Goal: Task Accomplishment & Management: Use online tool/utility

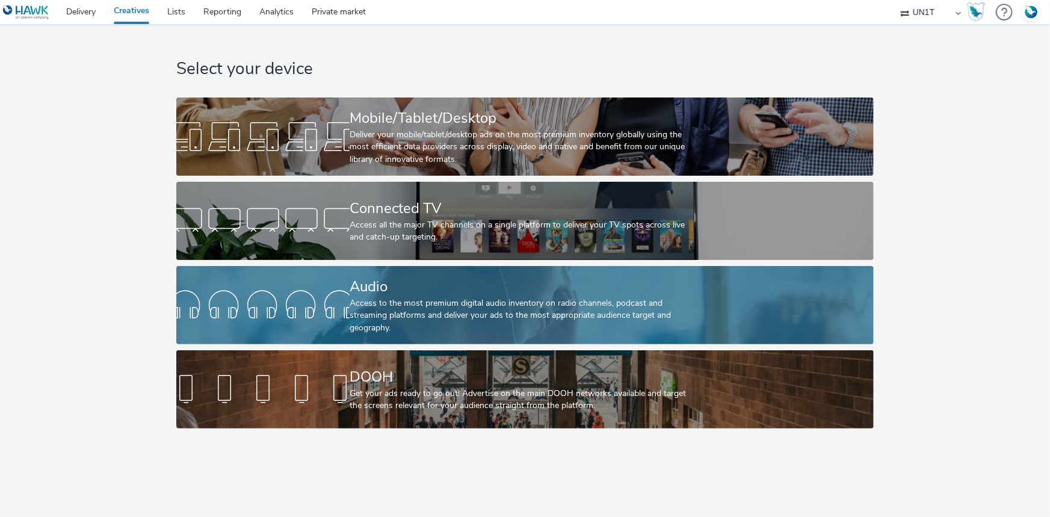
click at [399, 304] on div "Access to the most premium digital audio inventory on radio channels, podcast a…" at bounding box center [523, 315] width 346 height 37
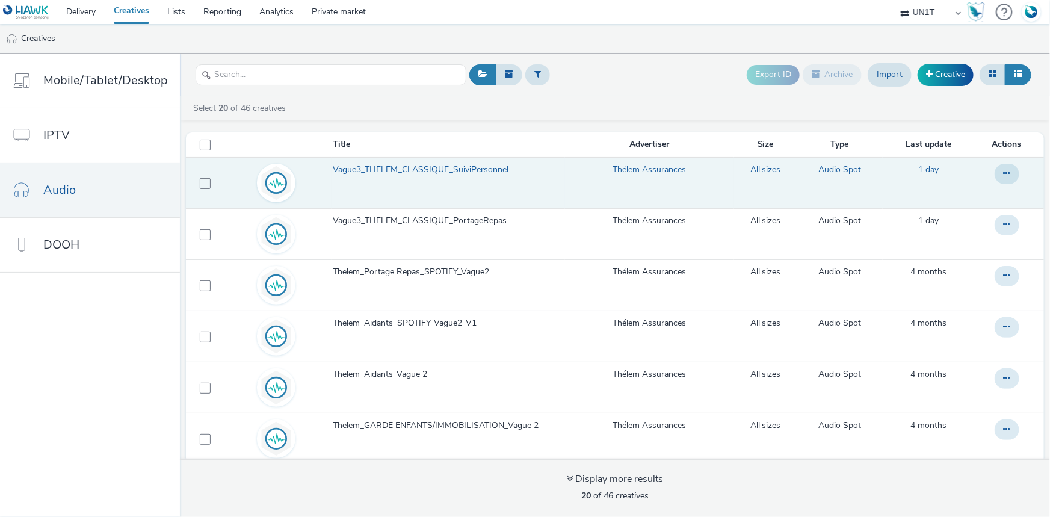
click at [439, 169] on span "Vague3_THELEM_CLASSIQUE_SuiviPersonnel" at bounding box center [423, 170] width 181 height 12
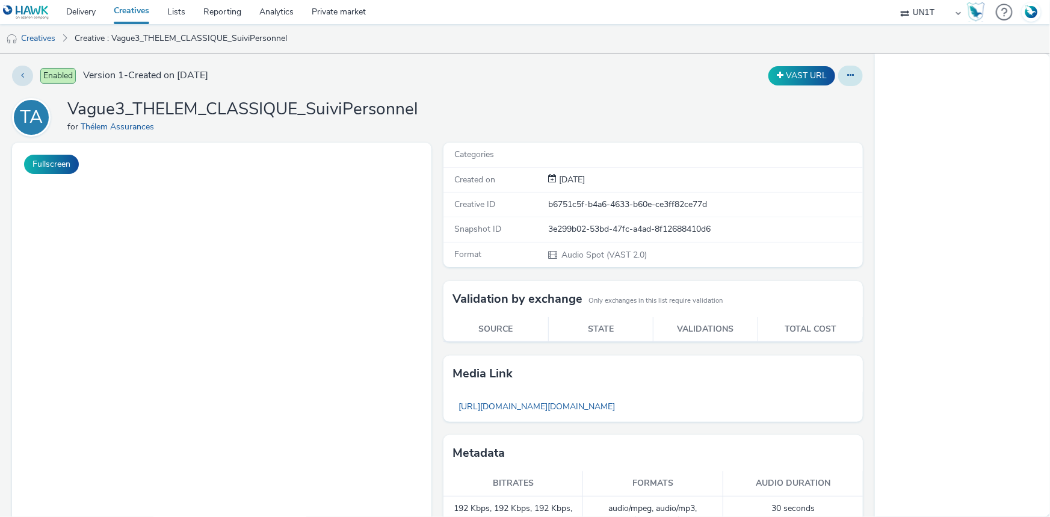
click at [839, 81] on button at bounding box center [851, 76] width 25 height 20
click at [842, 81] on button at bounding box center [851, 76] width 25 height 20
click at [843, 79] on button at bounding box center [851, 76] width 25 height 20
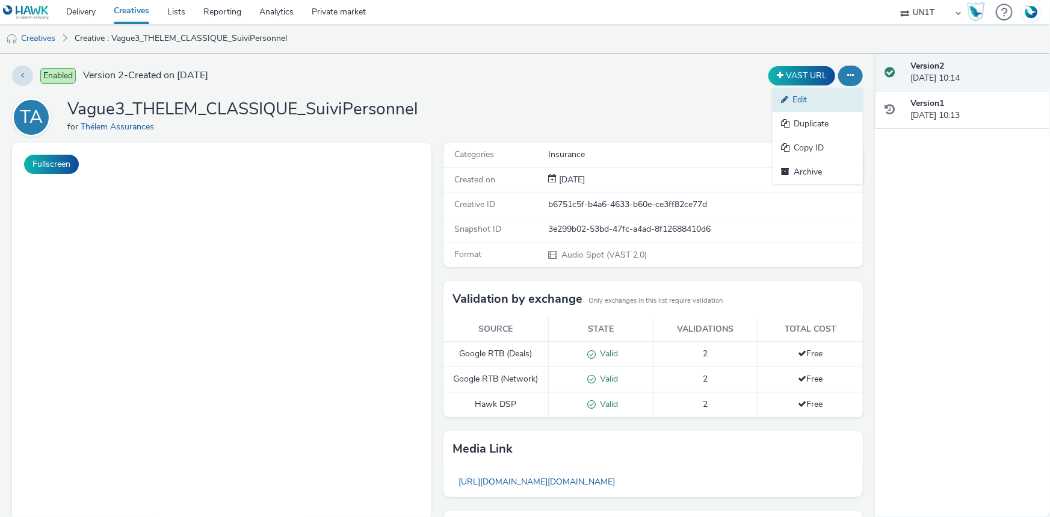
click at [790, 101] on link "Edit" at bounding box center [818, 100] width 90 height 24
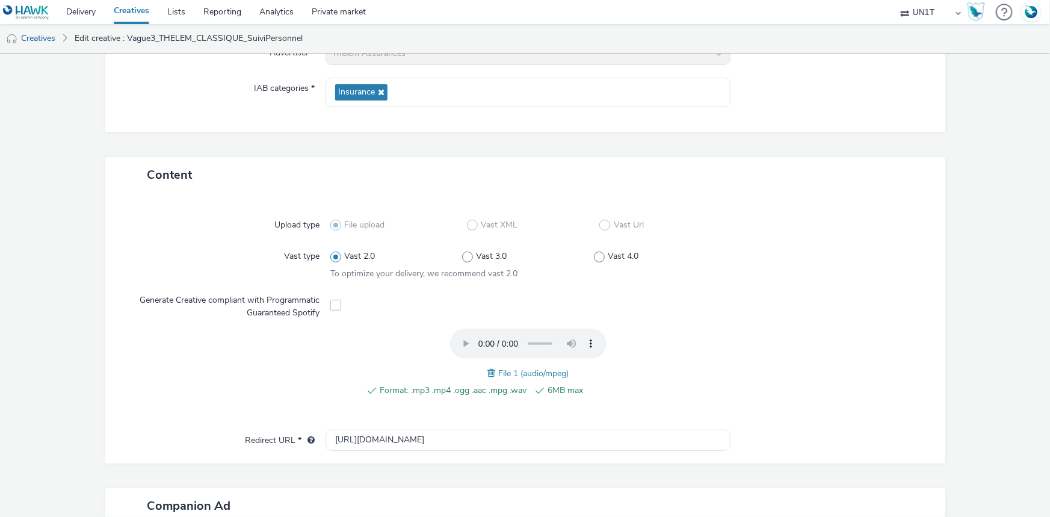
scroll to position [219, 0]
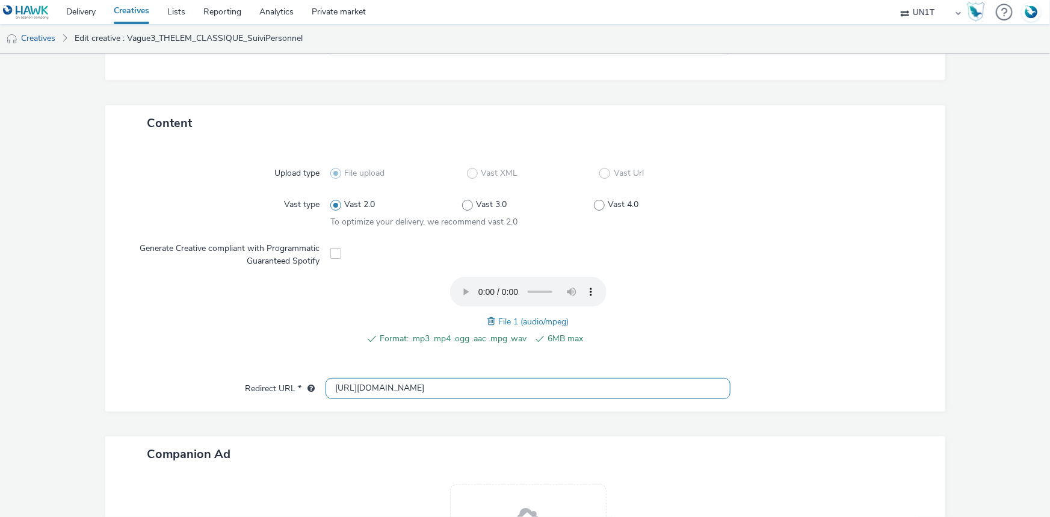
click at [379, 388] on input "[URL][DOMAIN_NAME]" at bounding box center [528, 388] width 405 height 21
click at [137, 12] on link "Creatives" at bounding box center [132, 12] width 54 height 24
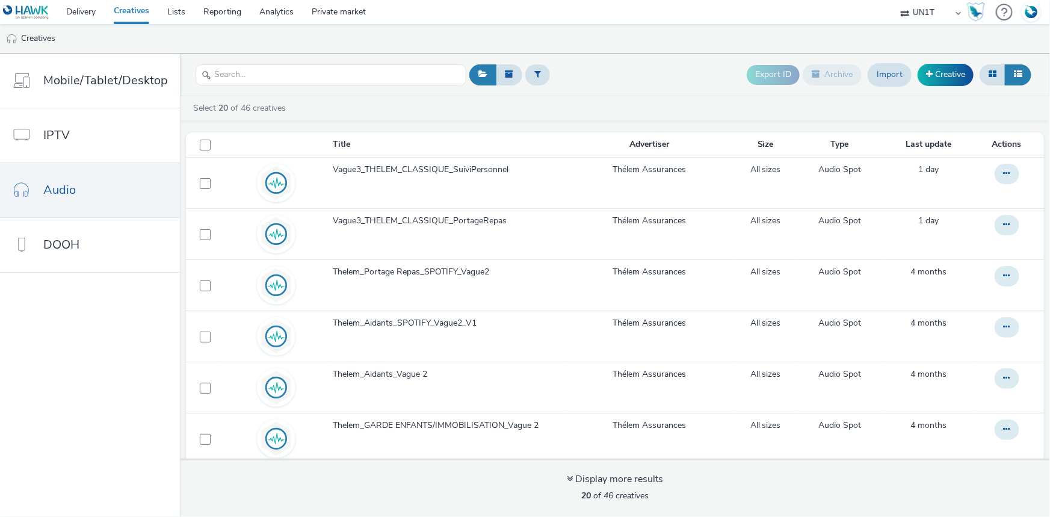
click at [913, 15] on select "ABI Media Ad4Health Adevinta ADITIKS Adops Agence79 AllMatik AMnet FR Amplifi F…" at bounding box center [931, 12] width 72 height 24
select select "08a58170-7f08-4922-abc8-b2d1eb407230"
click at [895, 0] on select "ABI Media Ad4Health Adevinta ADITIKS Adops Agence79 AllMatik AMnet FR Amplifi F…" at bounding box center [931, 12] width 72 height 24
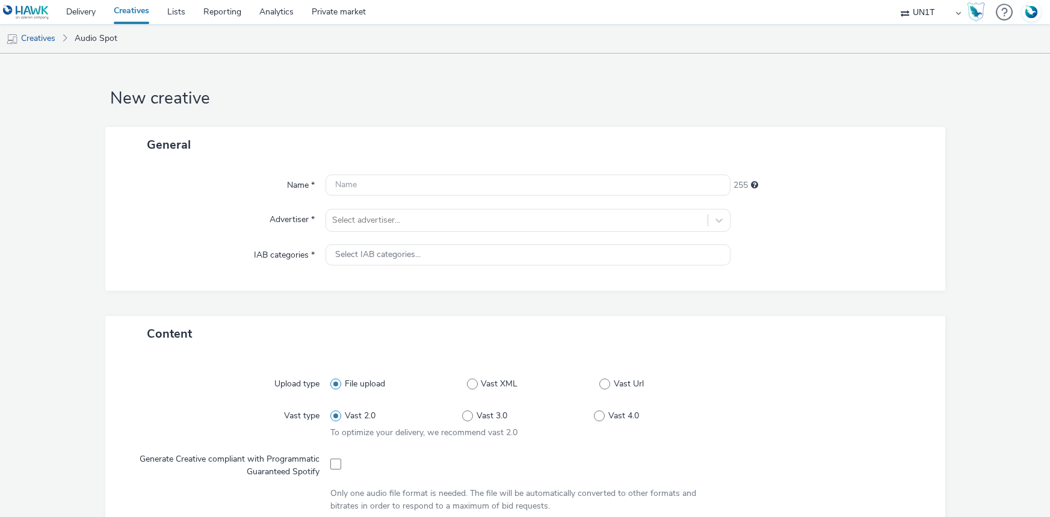
select select "dd3fb4f6-b550-43f6-8f67-b78d09d23a96"
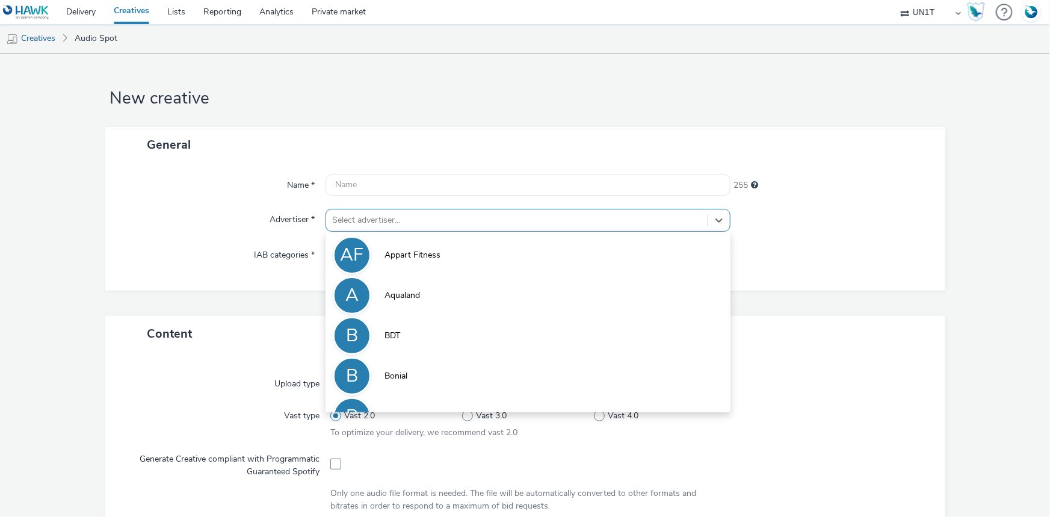
click at [377, 224] on div at bounding box center [517, 220] width 370 height 14
type input "ass"
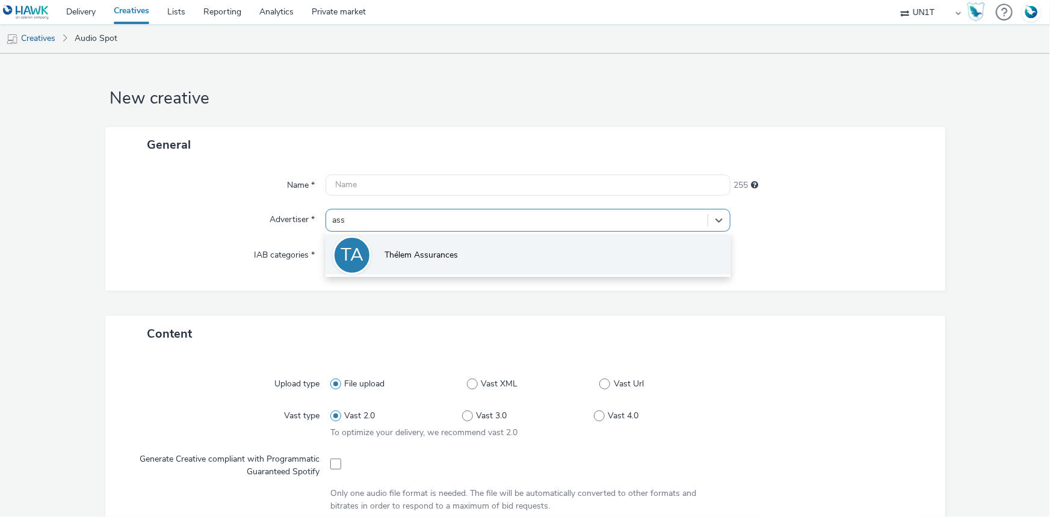
click at [386, 250] on span "Thélem Assurances" at bounding box center [421, 255] width 73 height 12
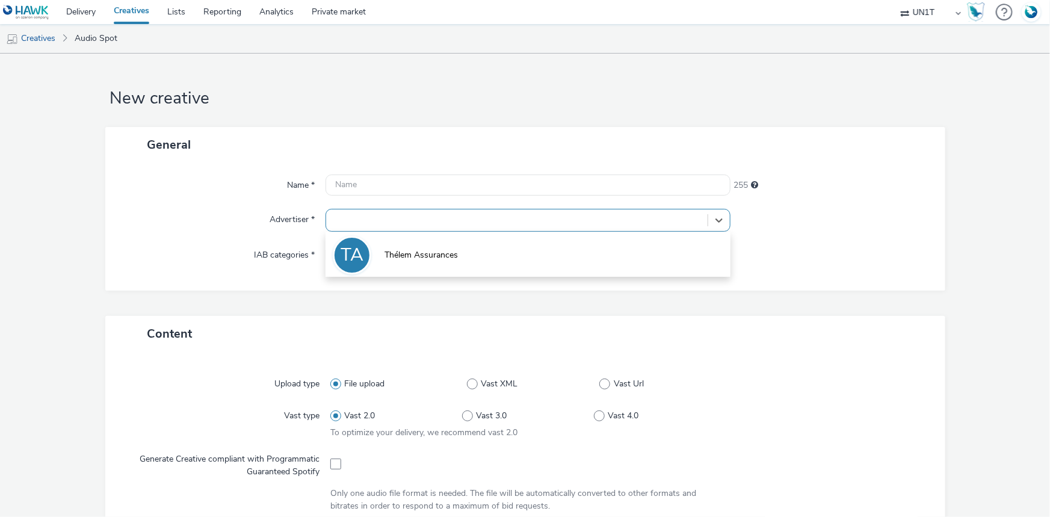
type input "[URL][DOMAIN_NAME]"
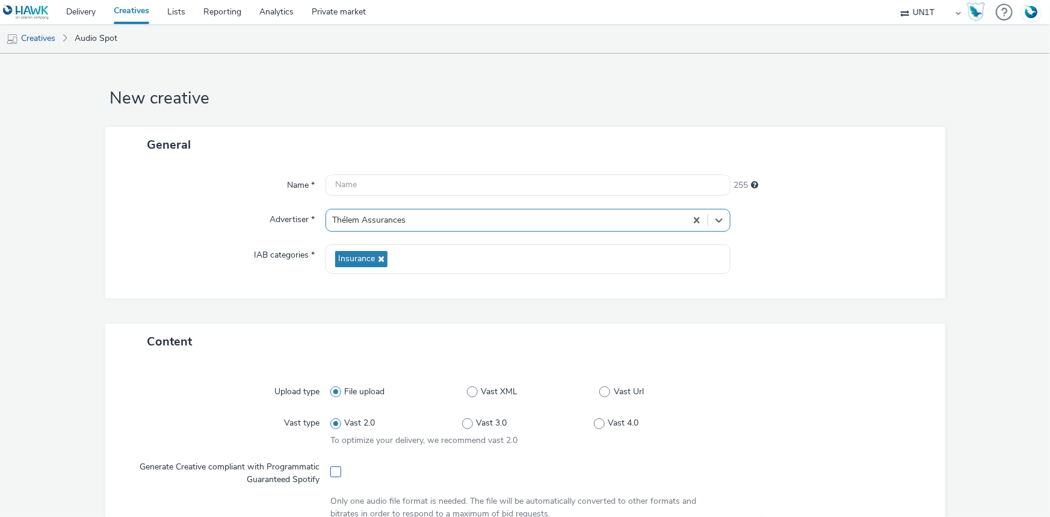
click at [334, 474] on span at bounding box center [335, 472] width 11 height 11
checkbox input "true"
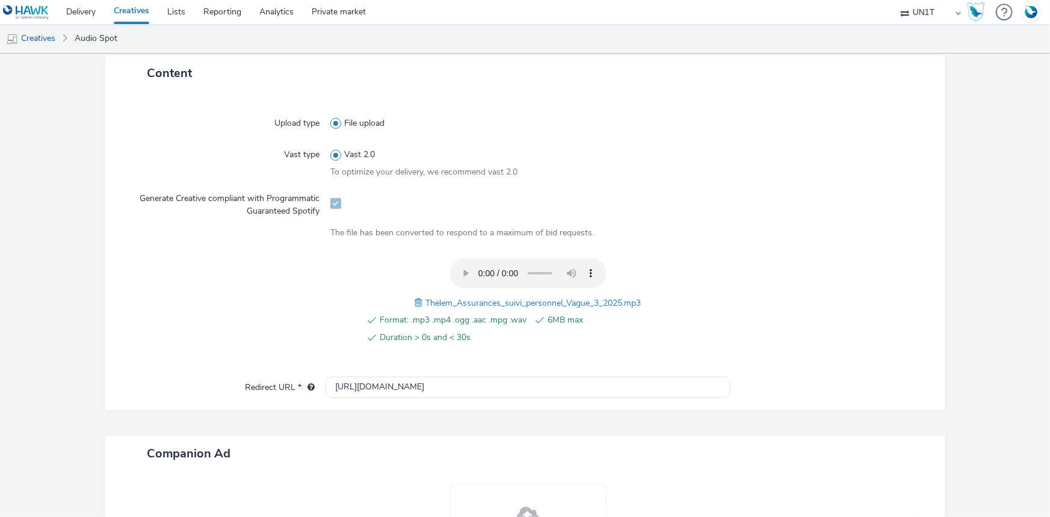
scroll to position [273, 0]
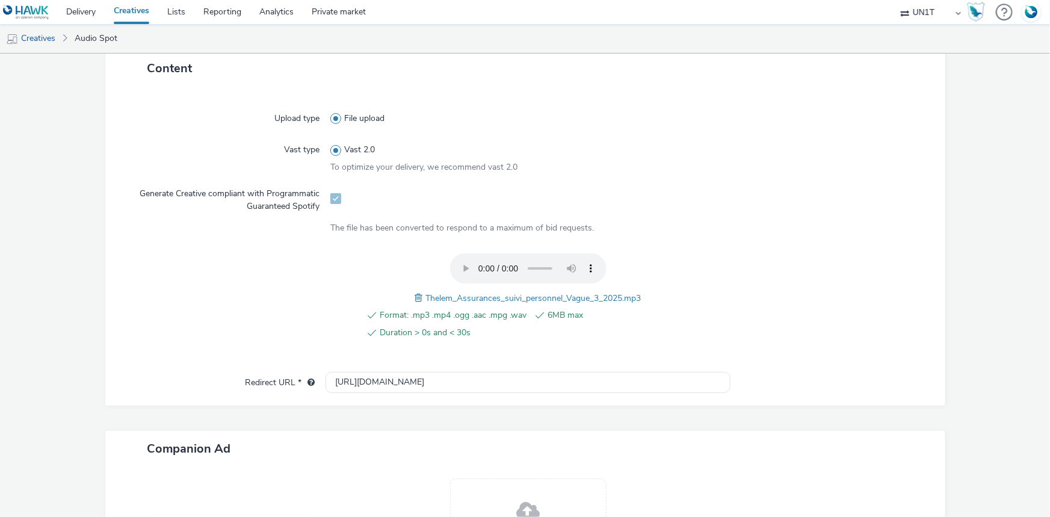
click at [476, 296] on span "Thelem_Assurances_suivi_personnel_Vague_3_2025.mp3" at bounding box center [534, 298] width 216 height 11
copy span "Thelem_Assurances_suivi_personnel_Vague_3_2025.mp3"
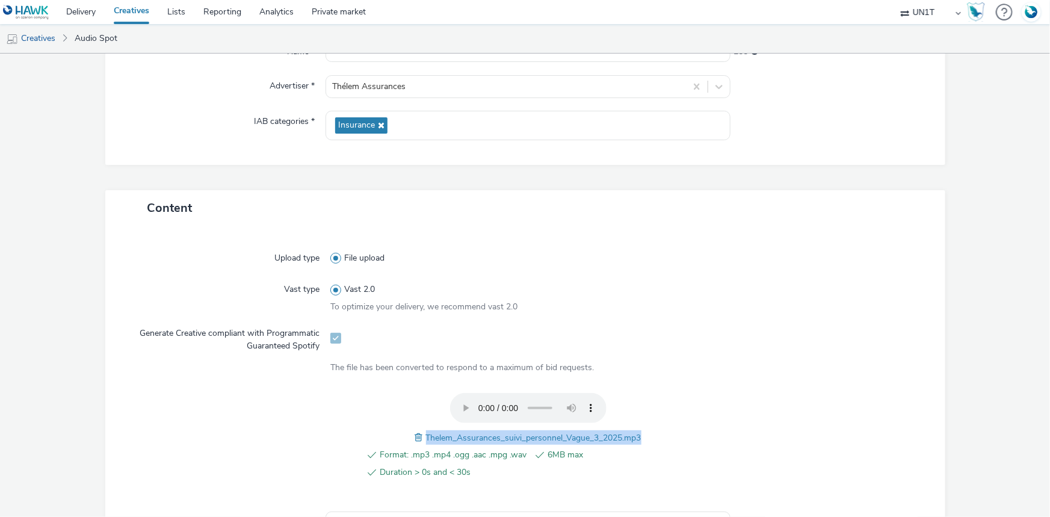
scroll to position [0, 0]
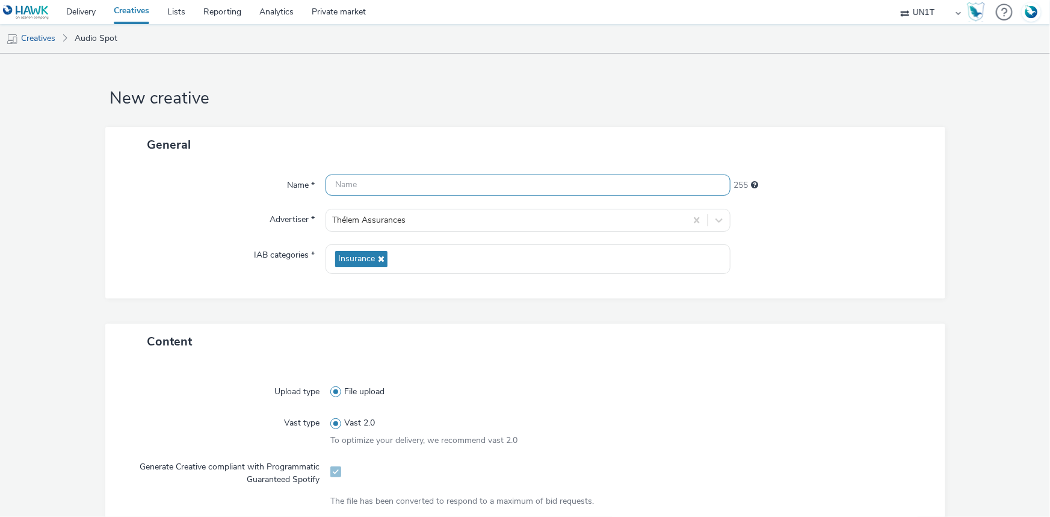
click at [365, 187] on input "text" at bounding box center [528, 185] width 405 height 21
paste input "Thelem_Assurances_suivi_personnel_Vague_3_2025.mp3"
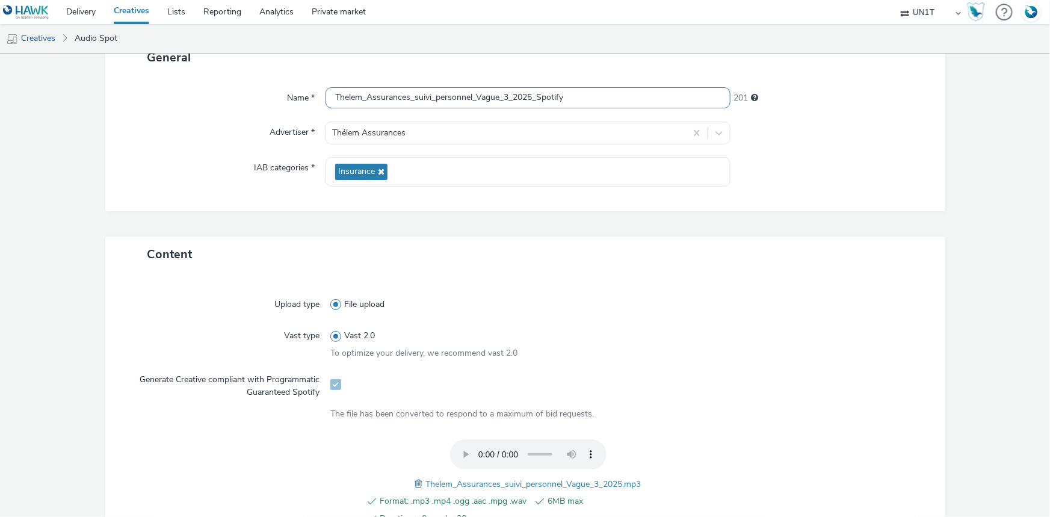
scroll to position [328, 0]
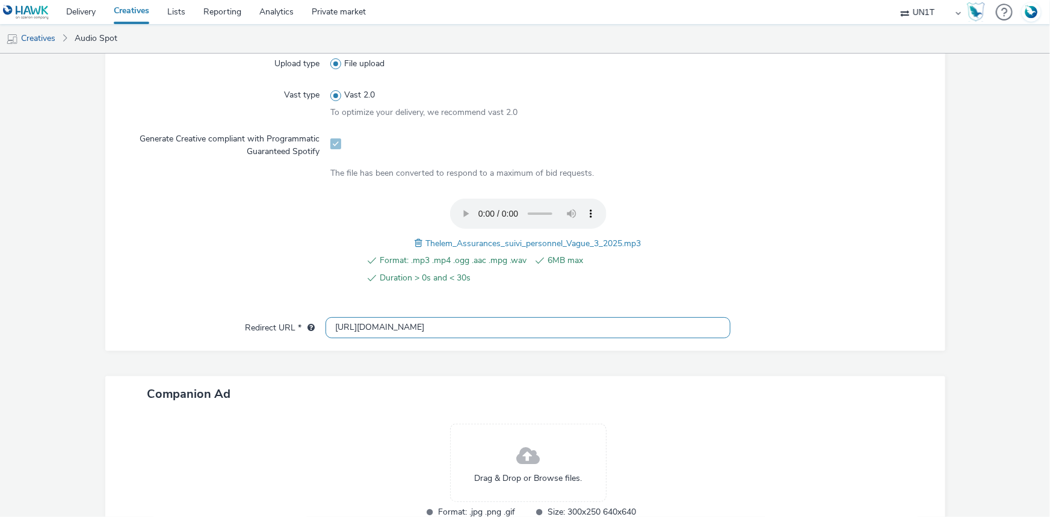
type input "Thelem_Assurances_suivi_personnel_Vague_3_2025_Spotify"
click at [347, 327] on input "[URL][DOMAIN_NAME]" at bounding box center [528, 327] width 405 height 21
type input "[URL][DOMAIN_NAME]"
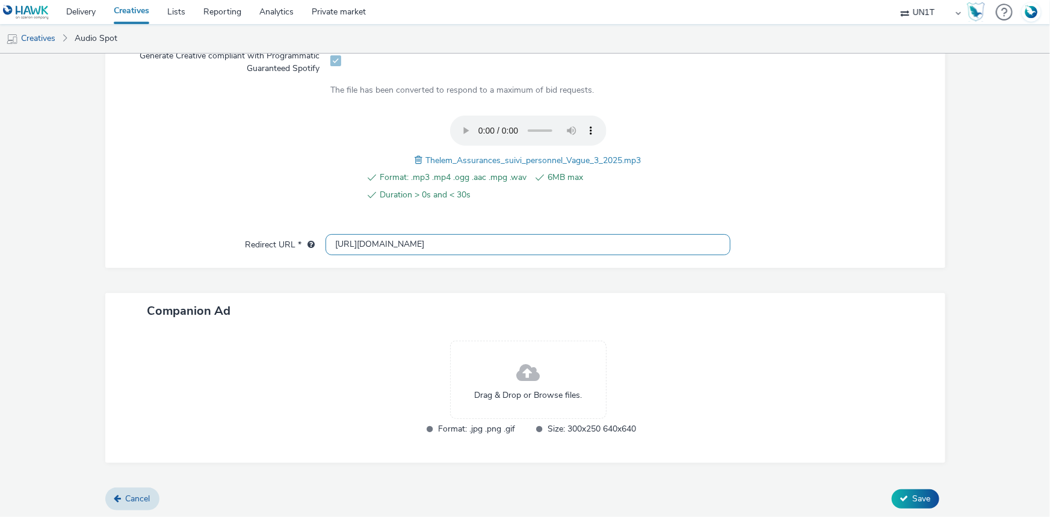
scroll to position [412, 0]
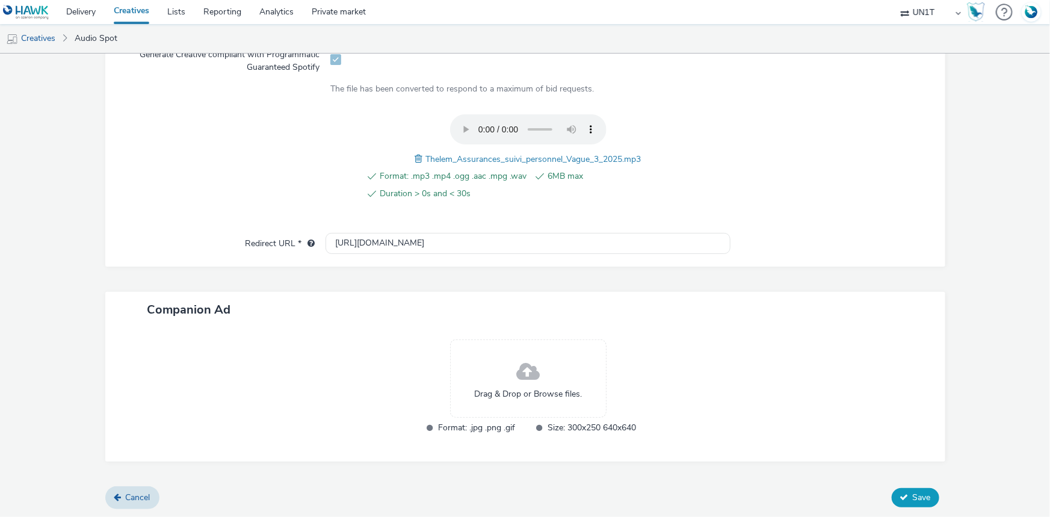
click at [913, 495] on span "Save" at bounding box center [922, 497] width 18 height 11
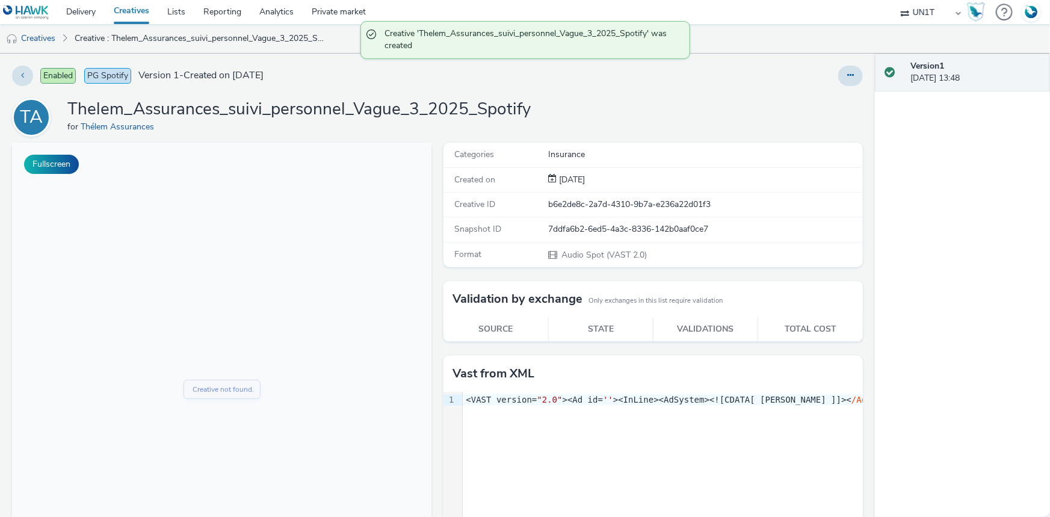
click at [138, 8] on link "Creatives" at bounding box center [132, 12] width 54 height 24
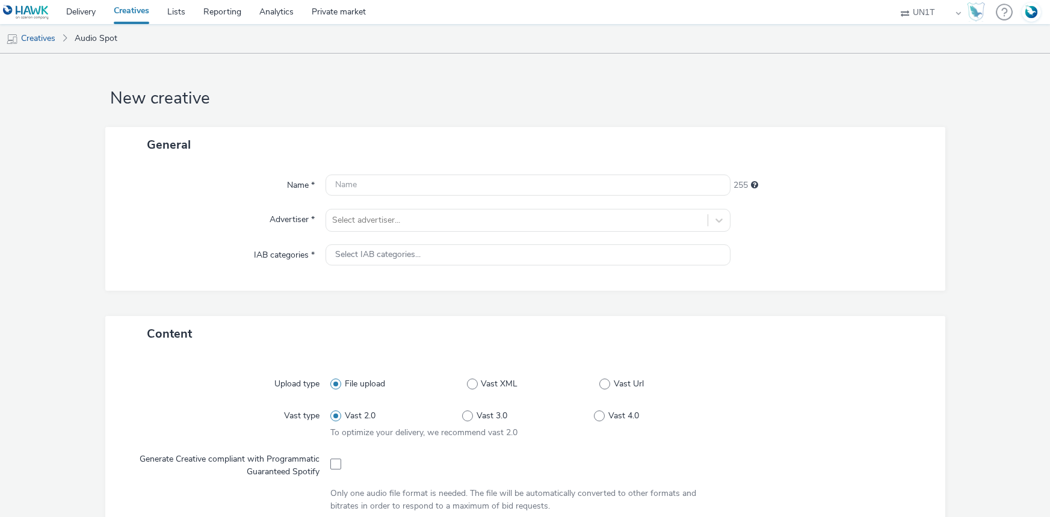
select select "dd3fb4f6-b550-43f6-8f67-b78d09d23a96"
click at [388, 226] on div at bounding box center [517, 220] width 370 height 14
type input "t"
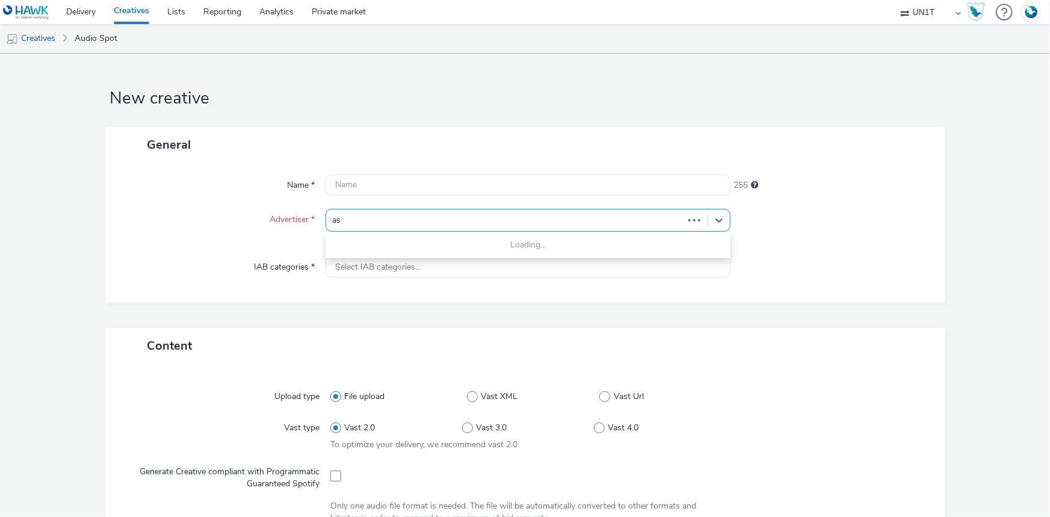
type input "ass"
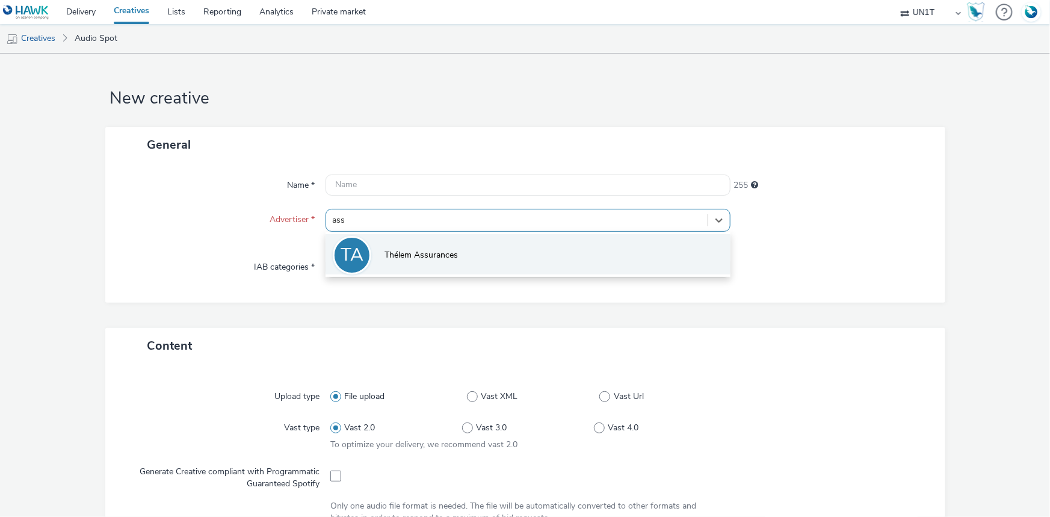
click at [470, 262] on li "TA Thélem Assurances" at bounding box center [528, 254] width 405 height 40
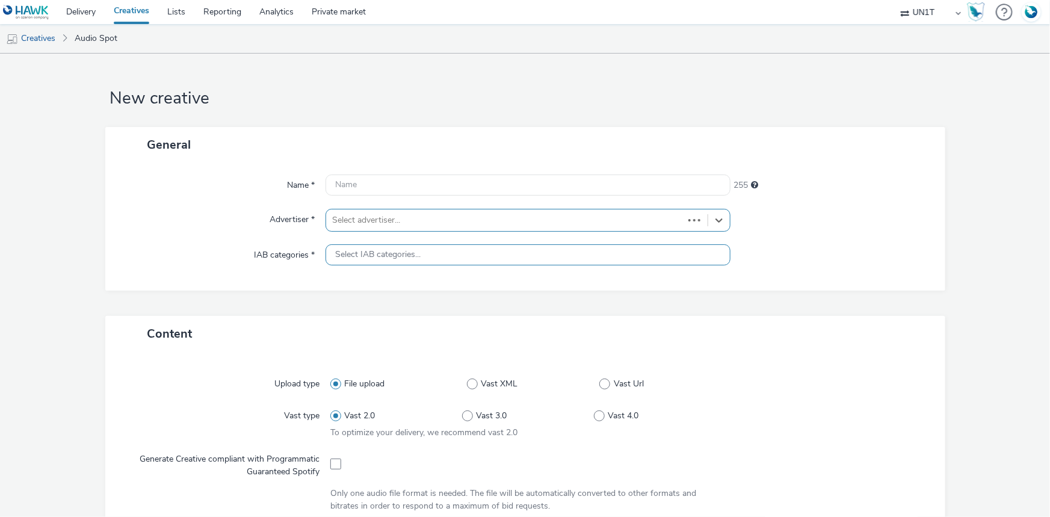
type input "[URL][DOMAIN_NAME]"
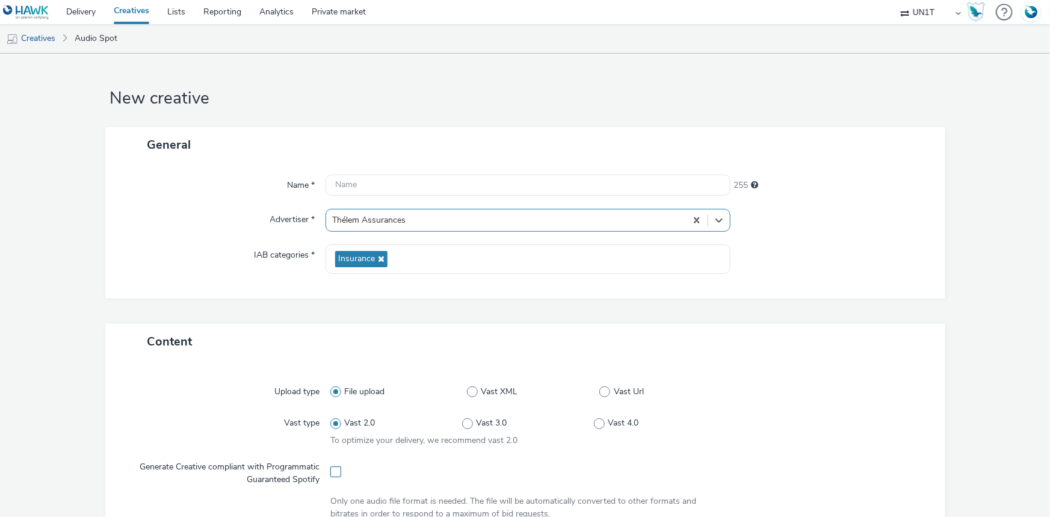
drag, startPoint x: 337, startPoint y: 473, endPoint x: 364, endPoint y: 424, distance: 55.3
click at [337, 472] on span at bounding box center [335, 472] width 11 height 11
checkbox input "true"
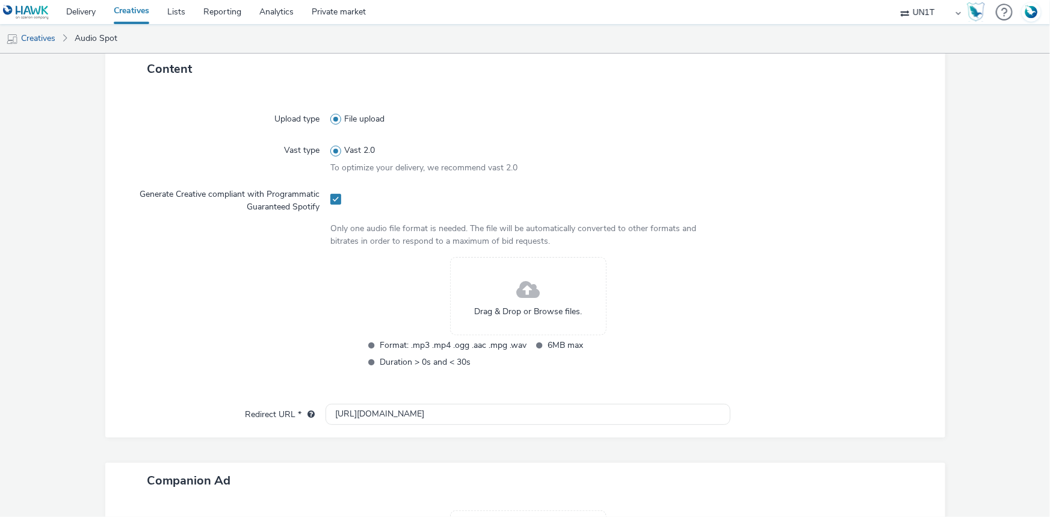
scroll to position [273, 0]
click at [923, 9] on select "ABI Media Ad4Health Adevinta ADITIKS Adops Agence79 AllMatik AMnet FR Amplifi F…" at bounding box center [931, 12] width 72 height 24
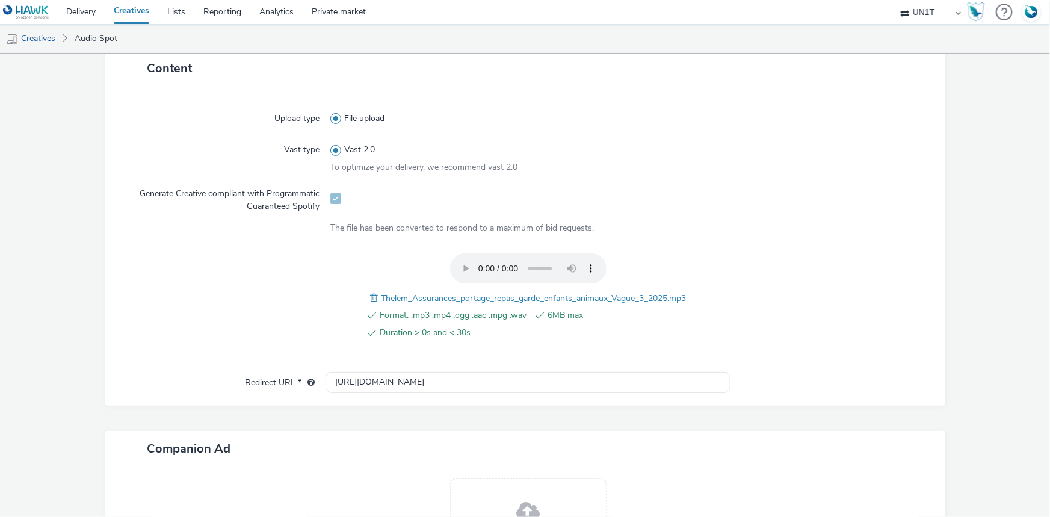
click at [523, 295] on span "Thelem_Assurances_portage_repas_garde_enfants_animaux_Vague_3_2025.mp3" at bounding box center [533, 298] width 305 height 11
copy span "Thelem_Assurances_portage_repas_garde_enfants_animaux_Vague_3_2025.mp3"
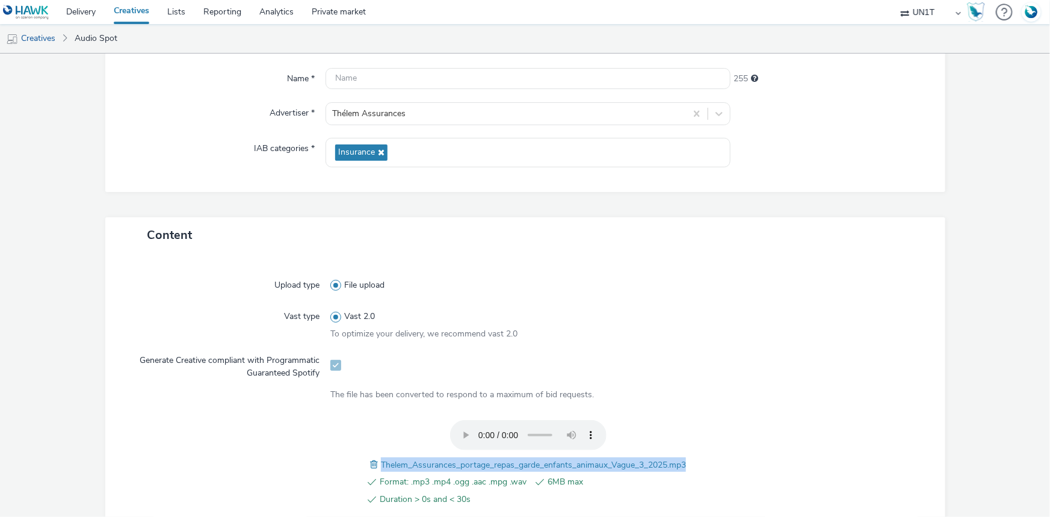
scroll to position [0, 0]
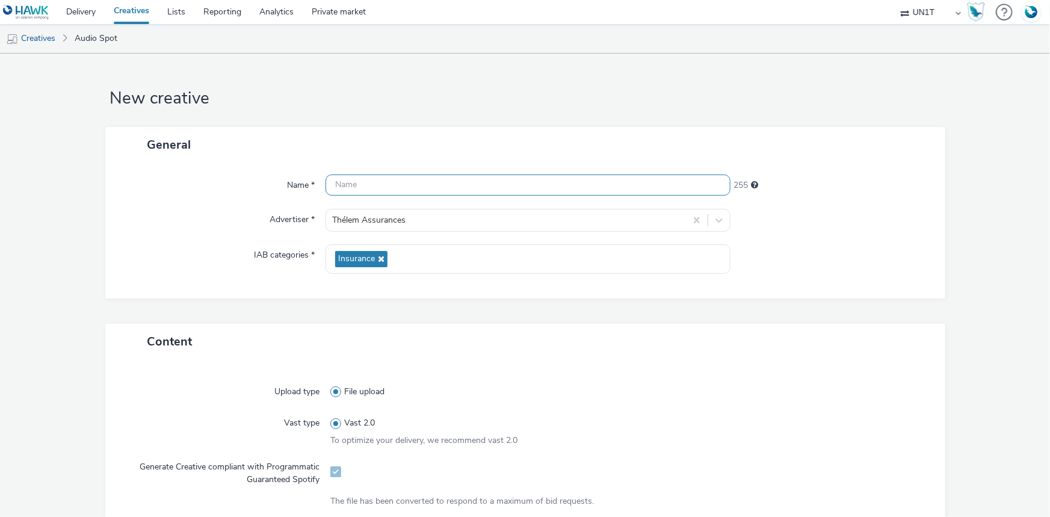
click at [358, 185] on input "text" at bounding box center [528, 185] width 405 height 21
paste input "Thelem_Assurances_portage_repas_garde_enfants_animaux_Vague_3_2025.mp3"
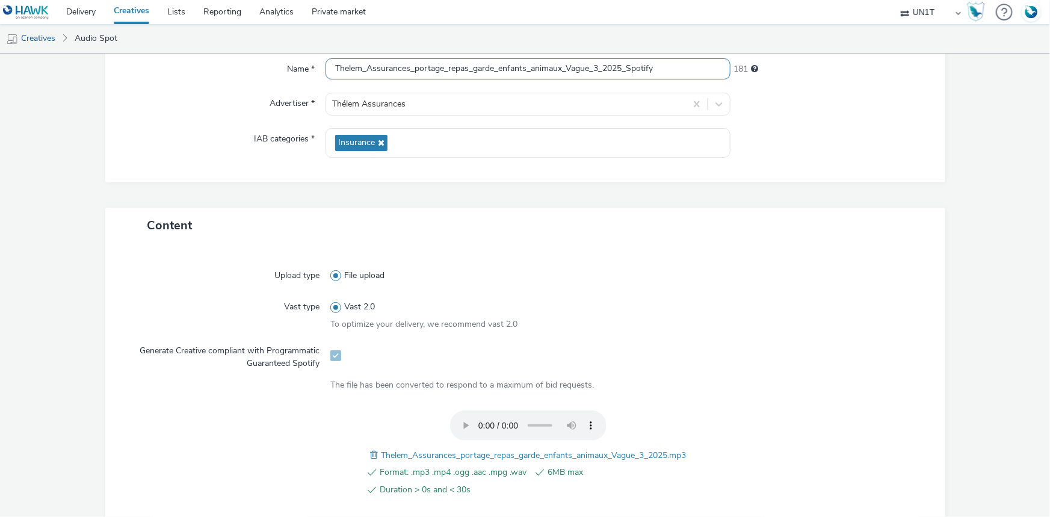
scroll to position [412, 0]
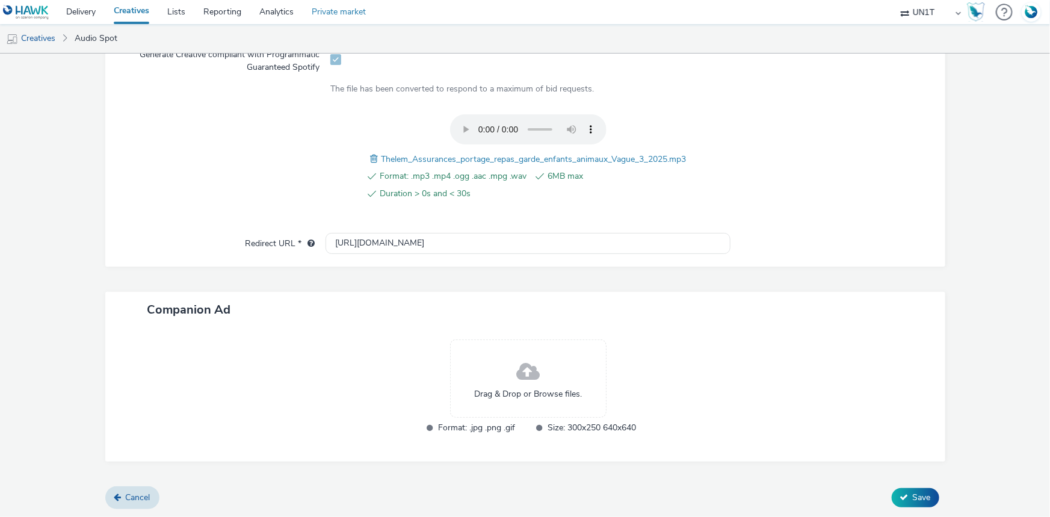
type input "Thelem_Assurances_portage_repas_garde_enfants_animaux_Vague_3_2025_Spotify"
click at [349, 241] on input "[URL][DOMAIN_NAME]" at bounding box center [528, 243] width 405 height 21
click at [348, 241] on input "[URL][DOMAIN_NAME]" at bounding box center [528, 243] width 405 height 21
type input "[URL][DOMAIN_NAME]"
click at [893, 488] on button "Save" at bounding box center [916, 497] width 48 height 19
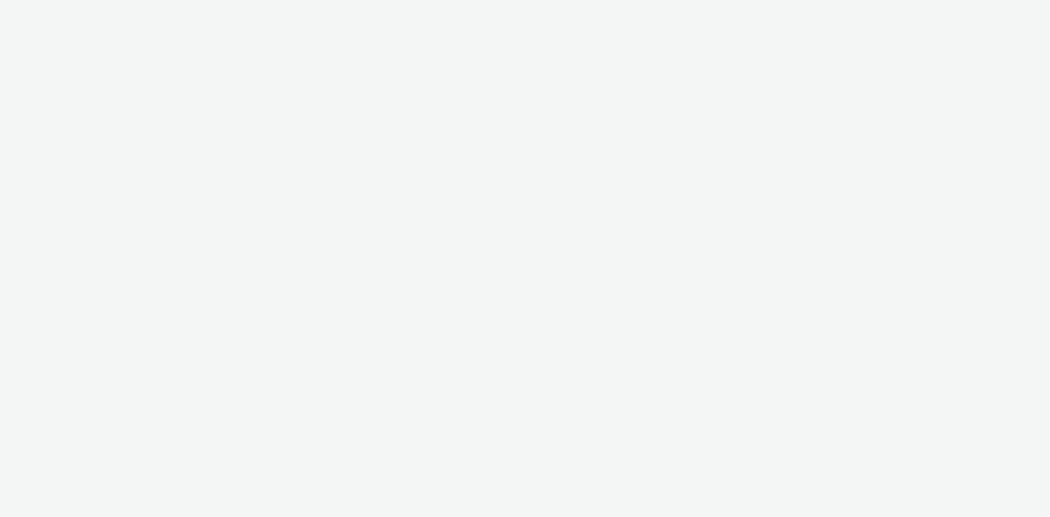
select select "08a58170-7f08-4922-abc8-b2d1eb407230"
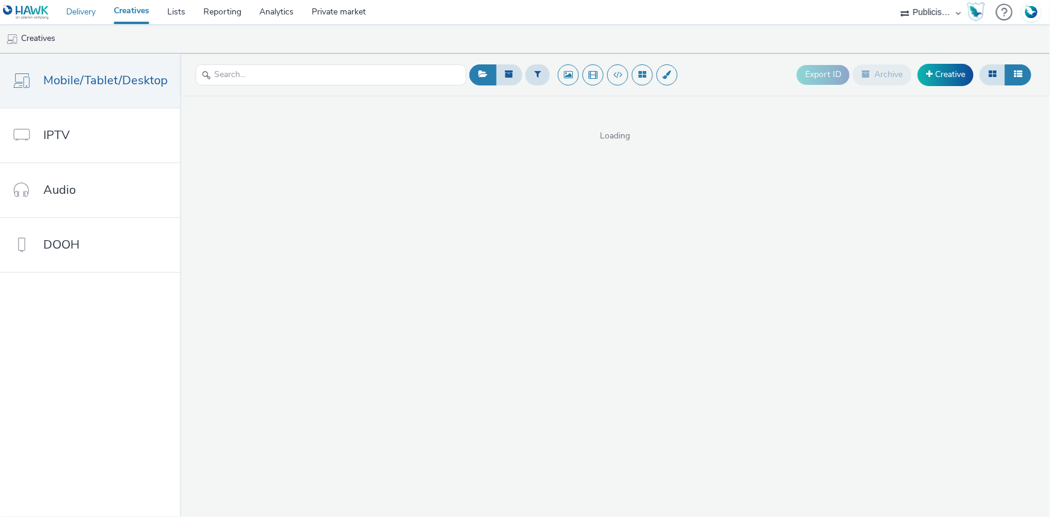
click at [82, 16] on link "Delivery" at bounding box center [81, 12] width 48 height 24
